Goal: Find specific page/section: Find specific page/section

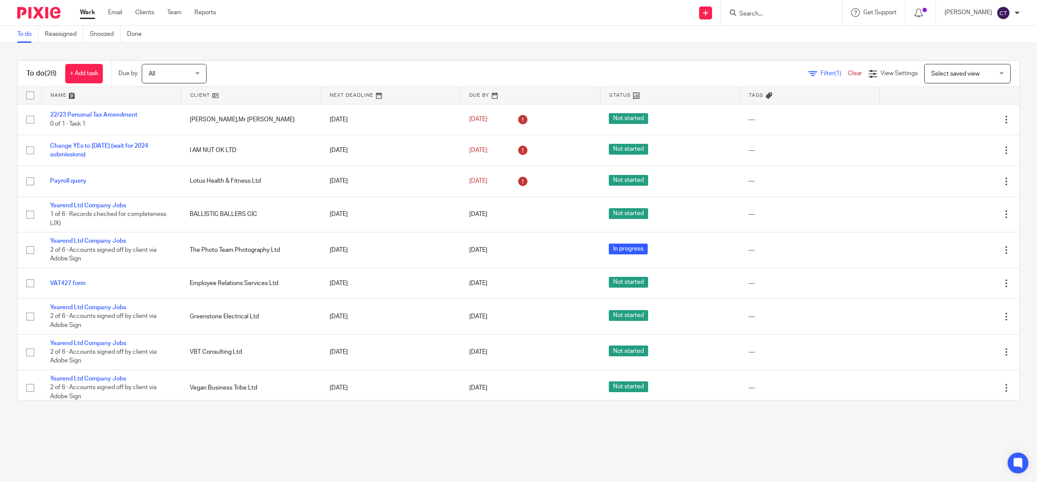
click at [798, 9] on form at bounding box center [784, 12] width 92 height 11
click at [792, 16] on input "Search" at bounding box center [777, 14] width 78 height 8
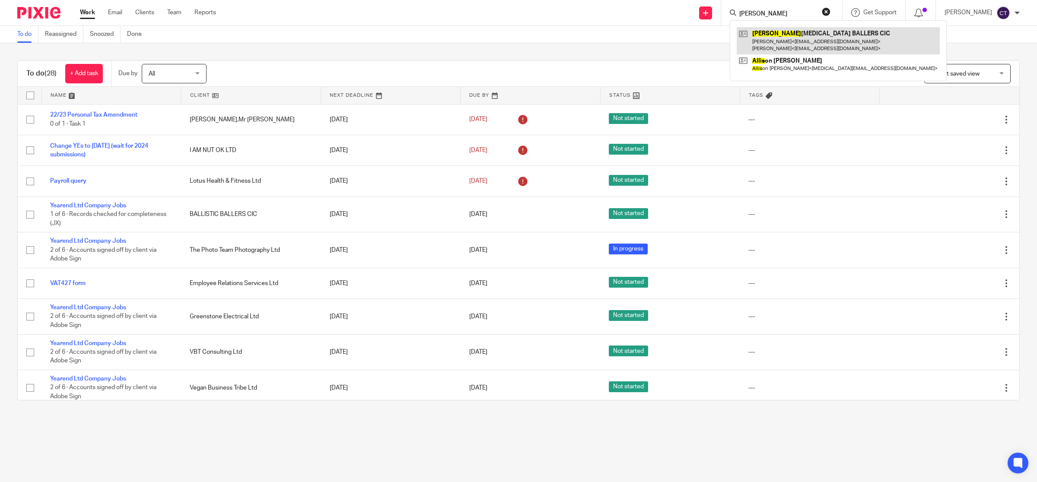
type input "[PERSON_NAME]"
click at [787, 36] on link at bounding box center [838, 40] width 203 height 27
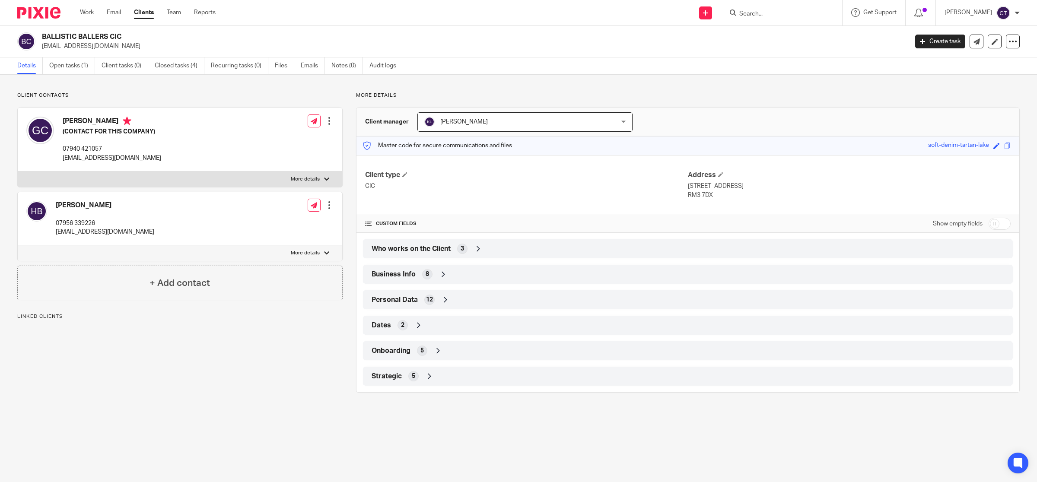
click at [521, 251] on div "Who works on the Client 3" at bounding box center [687, 249] width 637 height 15
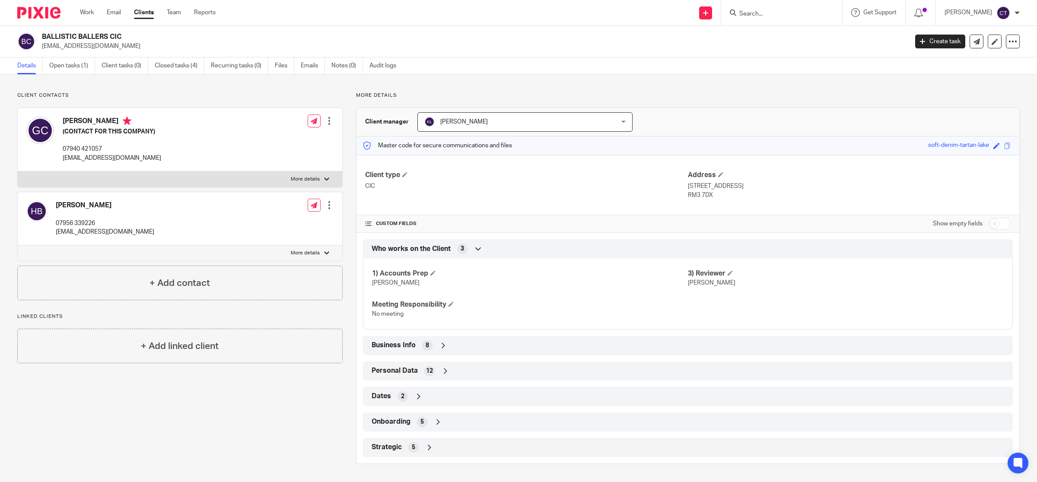
click at [511, 346] on div "Business Info 8" at bounding box center [687, 345] width 637 height 15
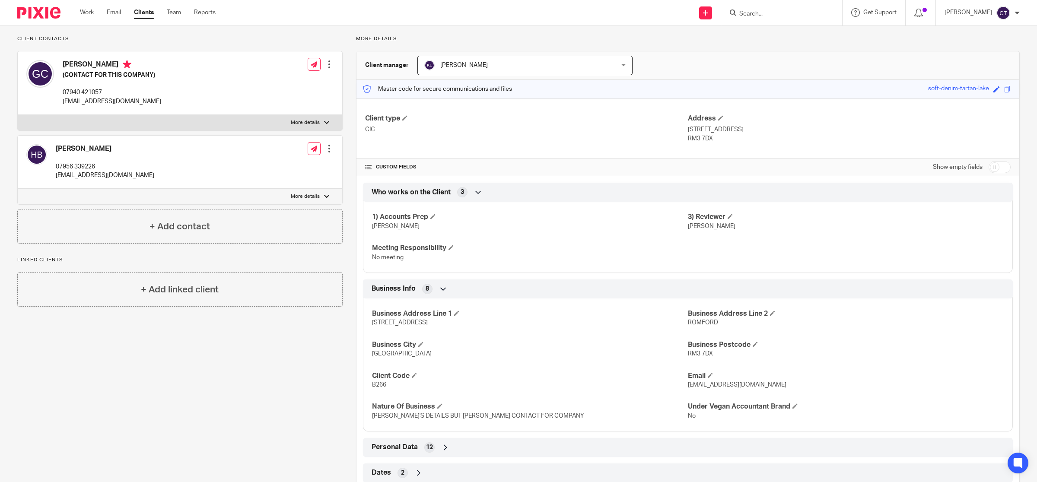
scroll to position [108, 0]
